Goal: Register for event/course: Sign up to attend an event or enroll in a course

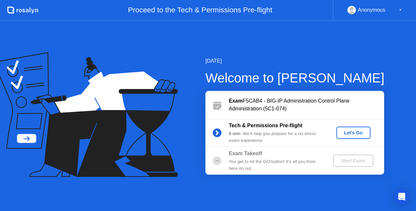
click at [343, 135] on div "Let's Go" at bounding box center [353, 132] width 29 height 5
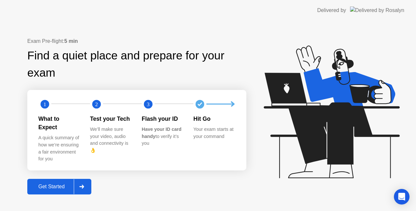
click at [48, 184] on div "Get Started" at bounding box center [51, 187] width 45 height 6
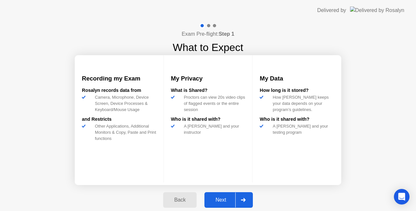
click at [218, 198] on div "Next" at bounding box center [221, 200] width 29 height 6
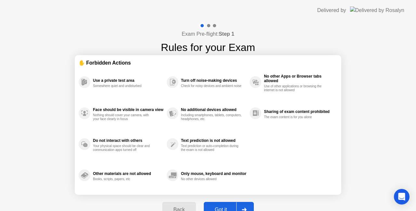
click at [221, 206] on div "Got it" at bounding box center [221, 210] width 31 height 6
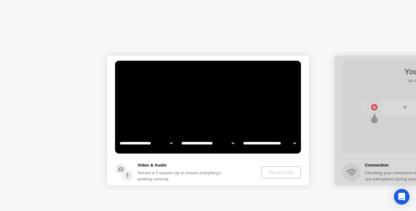
select select "**********"
select select "*******"
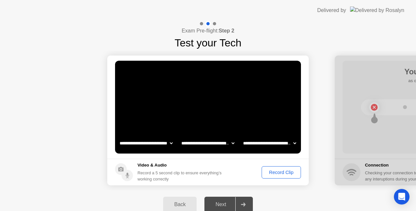
click at [270, 172] on div "Record Clip" at bounding box center [281, 172] width 35 height 5
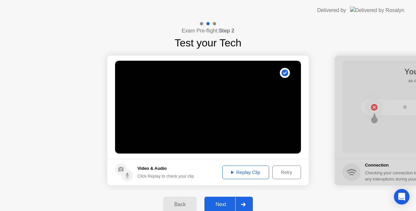
click at [222, 204] on div "Next" at bounding box center [221, 205] width 29 height 6
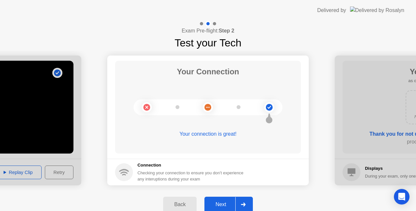
click at [224, 202] on div "Next" at bounding box center [221, 205] width 29 height 6
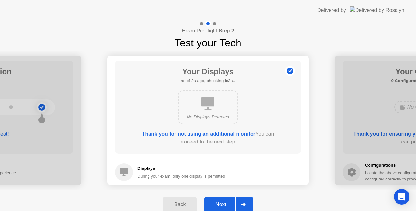
click at [224, 202] on div "Next" at bounding box center [221, 205] width 29 height 6
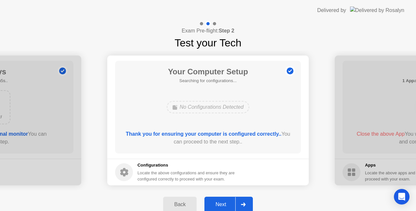
click at [224, 202] on div "Next" at bounding box center [221, 205] width 29 height 6
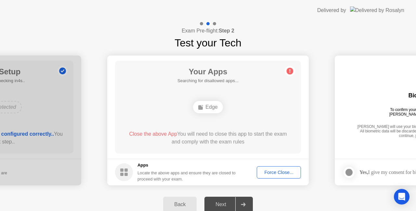
click at [274, 170] on div "Force Close..." at bounding box center [279, 172] width 40 height 5
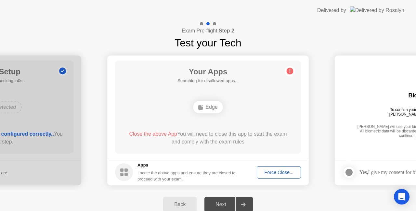
click at [272, 173] on div "Force Close..." at bounding box center [279, 172] width 40 height 5
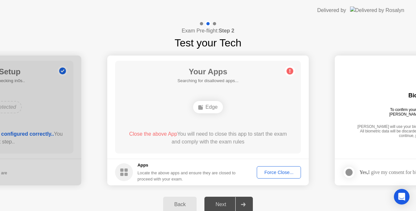
click at [276, 172] on div "Force Close..." at bounding box center [279, 172] width 40 height 5
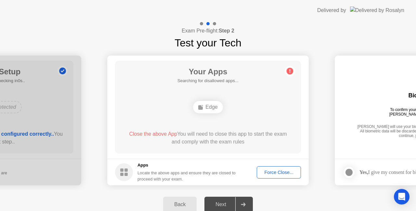
click at [201, 114] on div "Edge" at bounding box center [208, 108] width 149 height 18
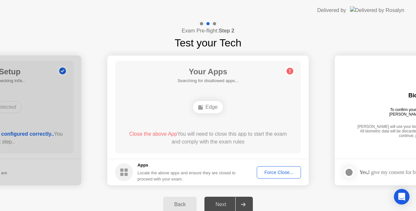
click at [247, 120] on div "Your Apps Searching for disallowed apps... Edge Close the above App You will ne…" at bounding box center [208, 107] width 186 height 93
click at [288, 173] on div "Force Close..." at bounding box center [279, 172] width 40 height 5
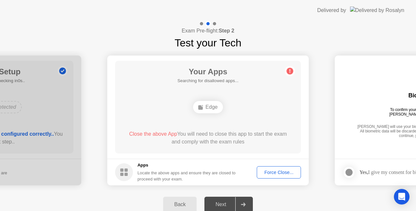
click at [288, 70] on circle at bounding box center [290, 71] width 7 height 7
click at [221, 205] on div "Next" at bounding box center [221, 205] width 29 height 6
click at [245, 206] on div at bounding box center [243, 204] width 16 height 15
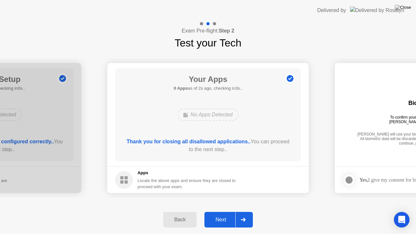
click at [297, 160] on div "Your Apps 0 Apps as of 2s ago, checking in3s.. No Apps Detected Thank you for c…" at bounding box center [208, 114] width 186 height 93
click at [222, 206] on div "Next" at bounding box center [221, 220] width 29 height 6
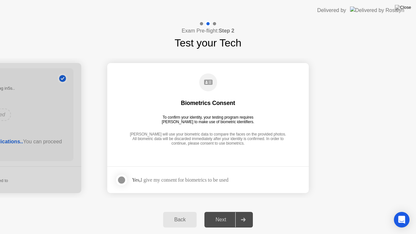
click at [123, 181] on div at bounding box center [122, 180] width 8 height 8
click at [215, 206] on div "Next" at bounding box center [221, 220] width 29 height 6
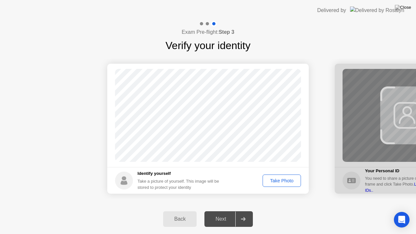
click at [273, 183] on div "Take Photo" at bounding box center [282, 180] width 34 height 5
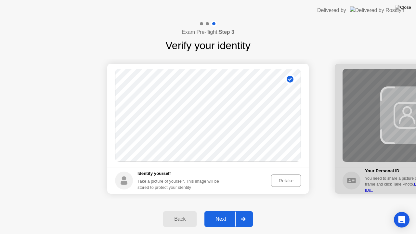
click at [226, 206] on div "Next" at bounding box center [221, 219] width 29 height 6
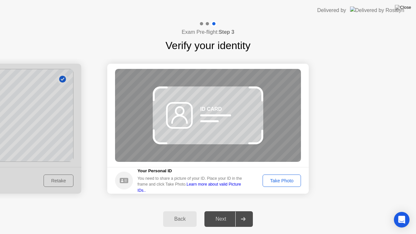
click at [271, 183] on div "Take Photo" at bounding box center [282, 180] width 34 height 5
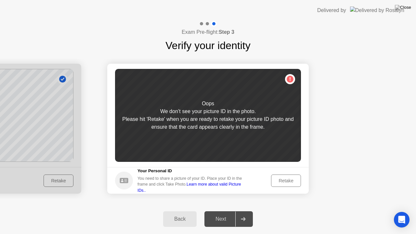
click at [280, 182] on div "Retake" at bounding box center [286, 180] width 25 height 5
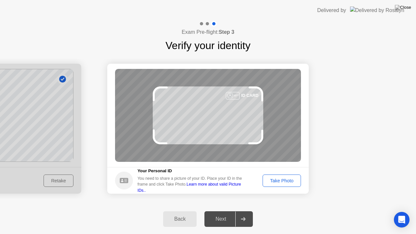
click at [281, 181] on div "Take Photo" at bounding box center [282, 180] width 34 height 5
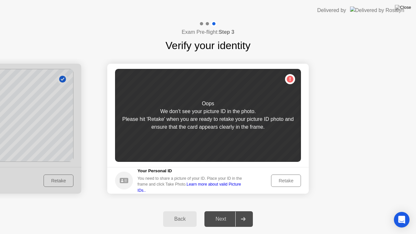
click at [281, 181] on div "Retake" at bounding box center [286, 180] width 25 height 5
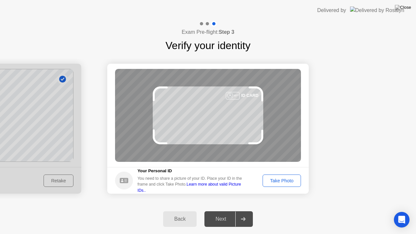
click at [281, 183] on div "Take Photo" at bounding box center [282, 180] width 34 height 5
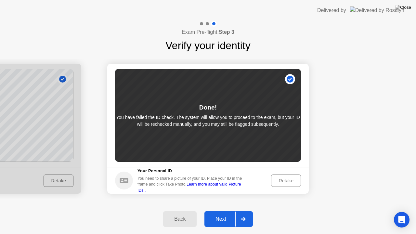
click at [223, 206] on div "Next" at bounding box center [221, 219] width 29 height 6
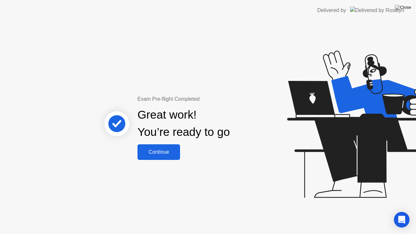
click at [162, 154] on div "Continue" at bounding box center [159, 152] width 39 height 6
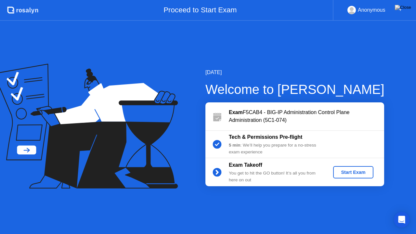
click at [346, 172] on div "Start Exam" at bounding box center [353, 172] width 35 height 5
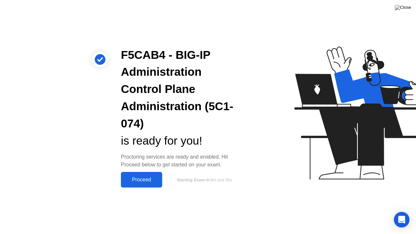
click at [143, 179] on div "Proceed" at bounding box center [141, 180] width 37 height 6
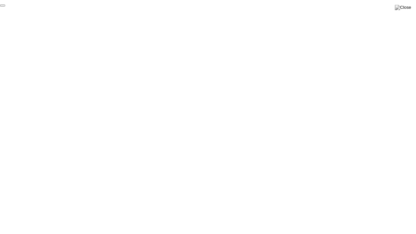
click div "End Proctoring Session"
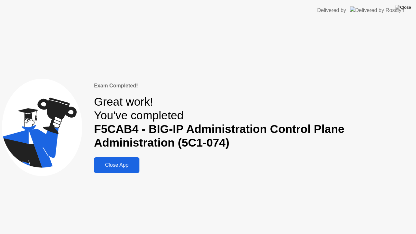
click at [123, 168] on div "Close App" at bounding box center [117, 165] width 42 height 6
